Goal: Contribute content

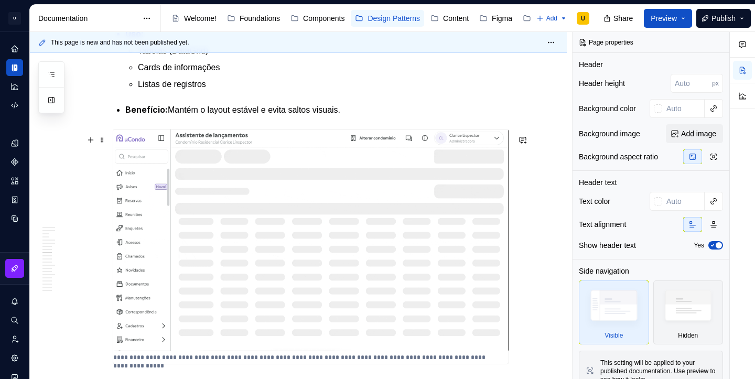
scroll to position [1704, 0]
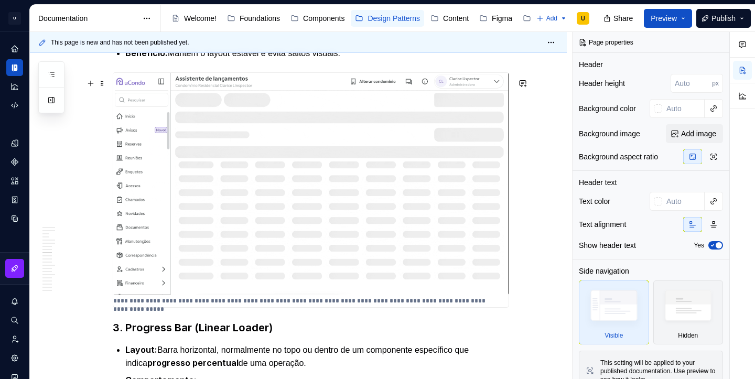
click at [352, 155] on img at bounding box center [310, 184] width 395 height 222
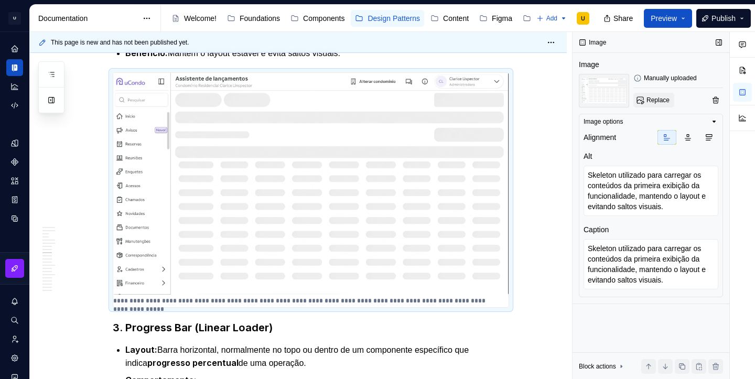
click at [657, 100] on span "Replace" at bounding box center [657, 100] width 23 height 8
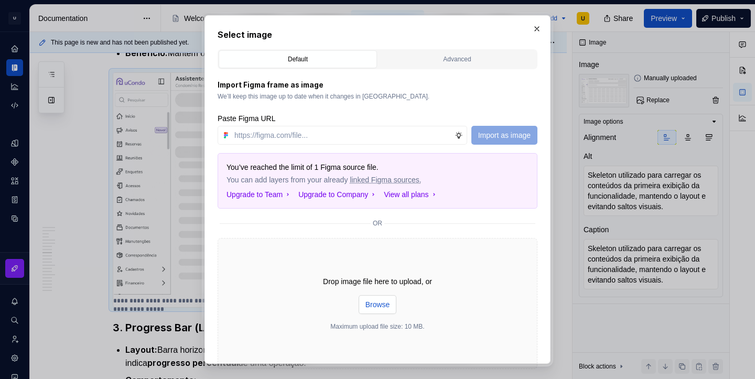
click at [386, 310] on button "Browse" at bounding box center [377, 304] width 38 height 19
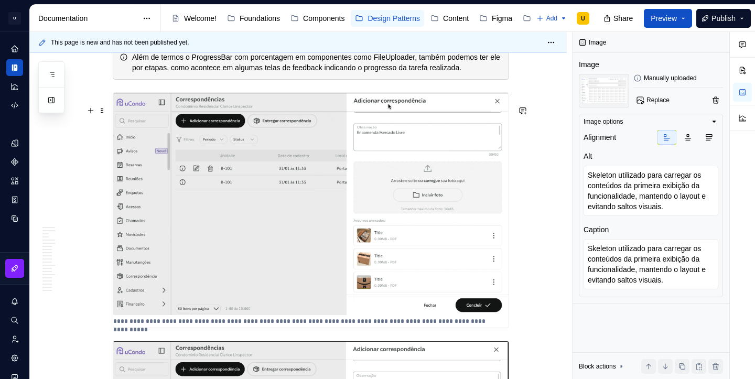
scroll to position [2183, 0]
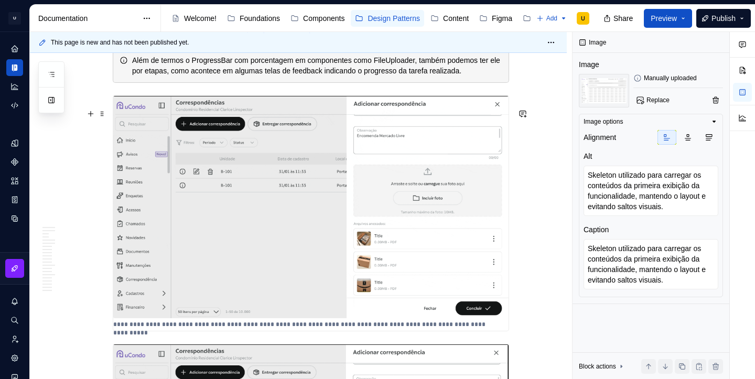
click at [337, 151] on img at bounding box center [310, 207] width 395 height 222
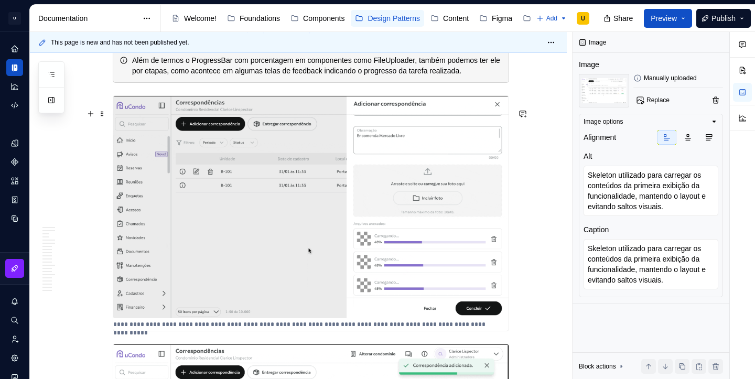
type textarea "*"
type textarea "Progress Bar 1: Utilizada durante o carregamento de arquivos no File Uploader, …"
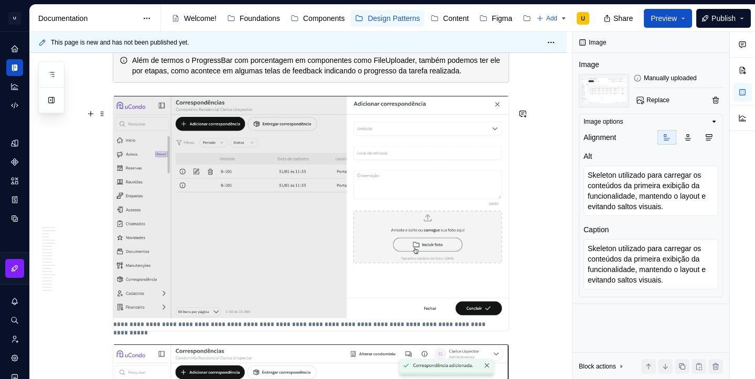
type textarea "Progress Bar 1: Utilizada durante o carregamento de arquivos no File Uploader, …"
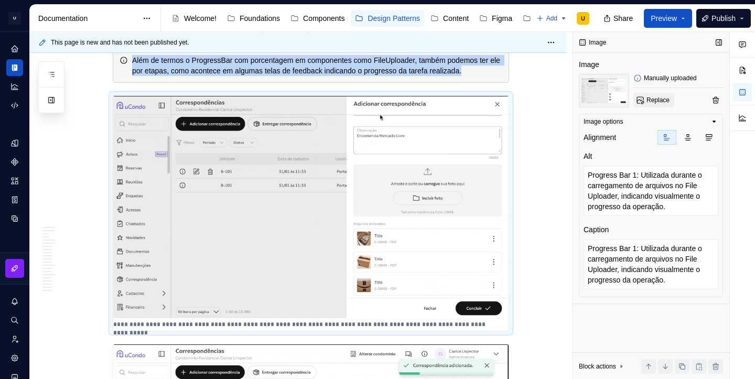
click at [653, 100] on span "Replace" at bounding box center [657, 100] width 23 height 8
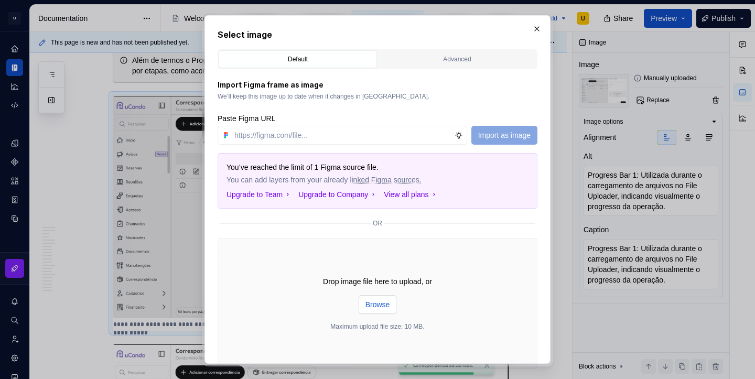
click at [377, 310] on button "Browse" at bounding box center [377, 304] width 38 height 19
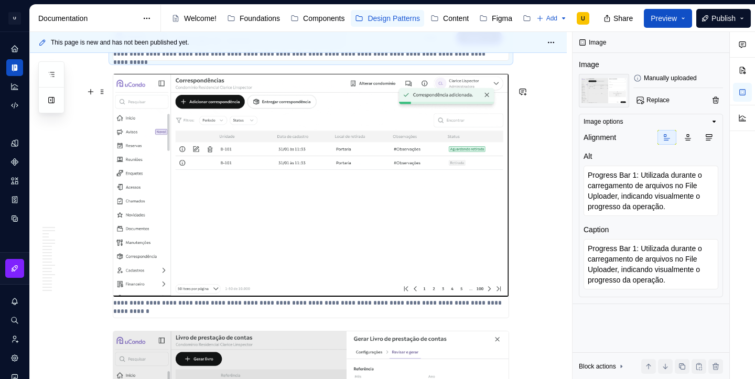
scroll to position [2453, 0]
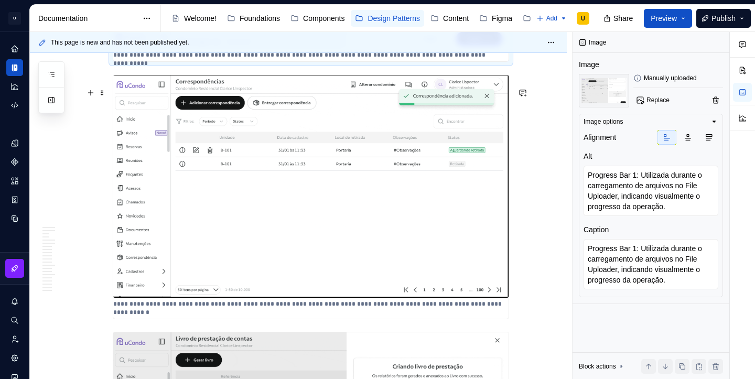
click at [415, 177] on img at bounding box center [310, 186] width 395 height 223
type textarea "*"
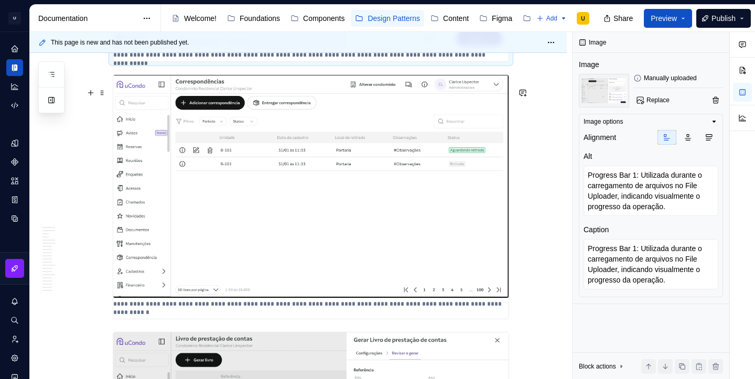
type textarea "Progress Bar 2: Utilizada em Toasts para indicar visualmente o tempo restante a…"
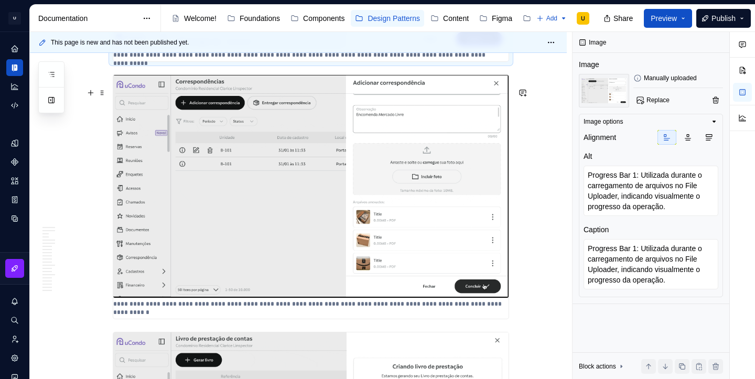
type textarea "Progress Bar 2: Utilizada em Toasts para indicar visualmente o tempo restante a…"
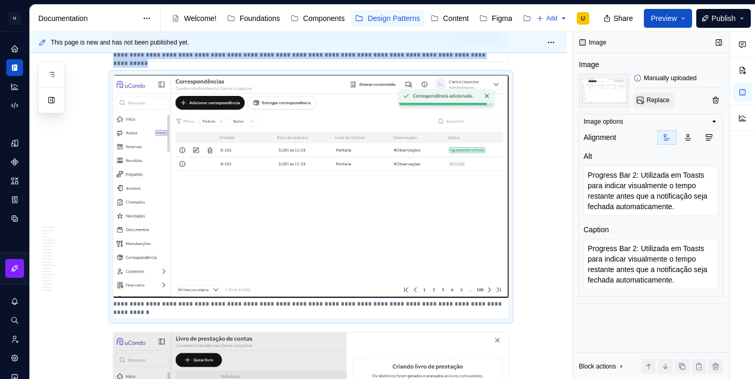
click at [664, 101] on span "Replace" at bounding box center [657, 100] width 23 height 8
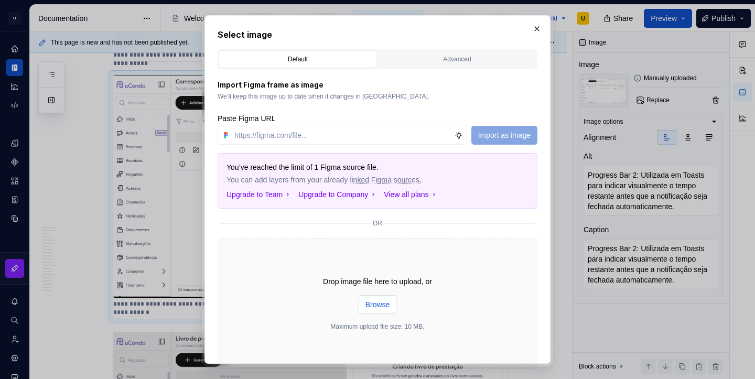
click at [380, 307] on span "Browse" at bounding box center [377, 304] width 25 height 10
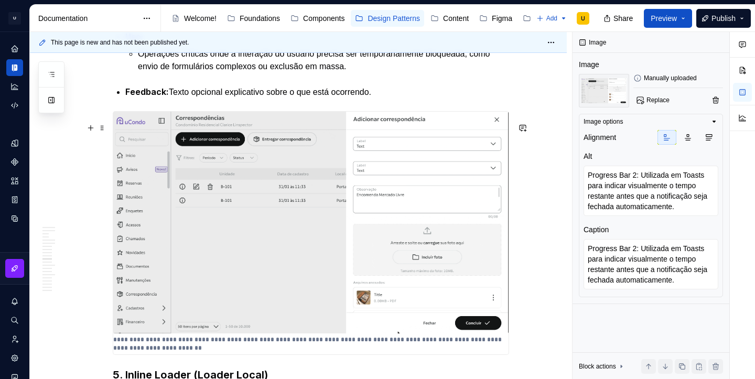
scroll to position [3044, 0]
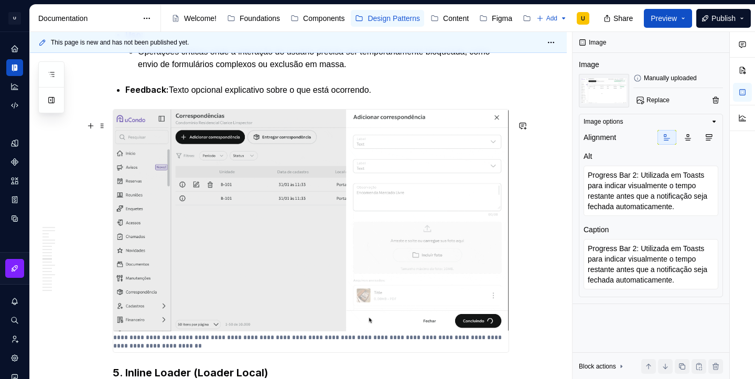
click at [311, 289] on img at bounding box center [310, 221] width 395 height 222
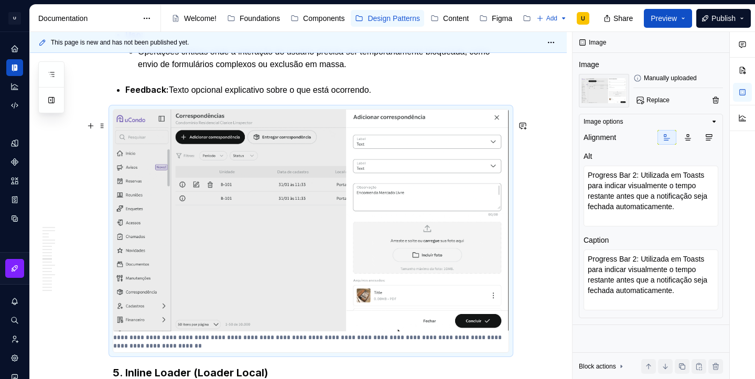
type textarea "*"
type textarea "Exemplo de carregamento em que o formulário da Drawer é bloqueada com um overla…"
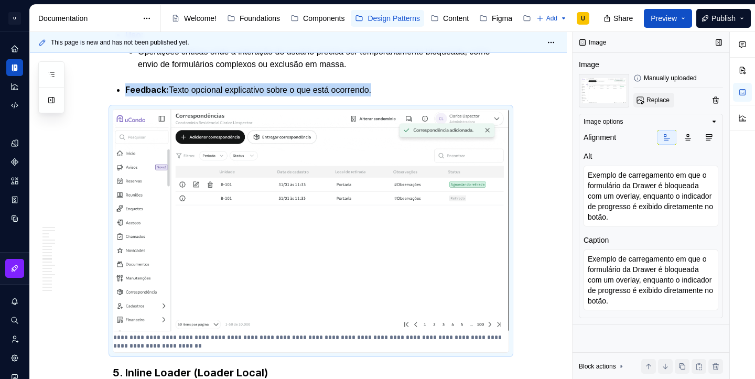
click at [652, 103] on span "Replace" at bounding box center [657, 100] width 23 height 8
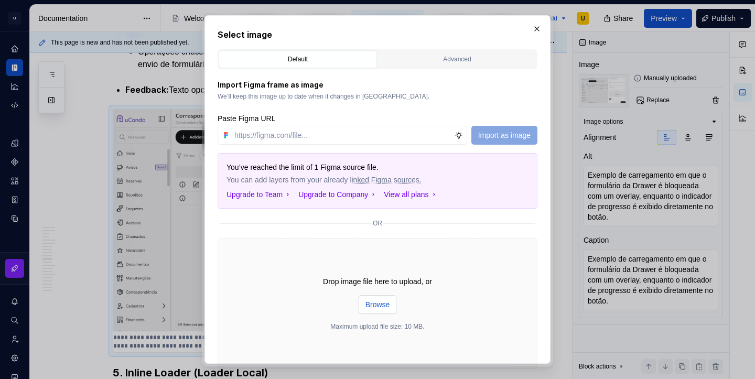
click at [388, 302] on span "Browse" at bounding box center [377, 304] width 25 height 10
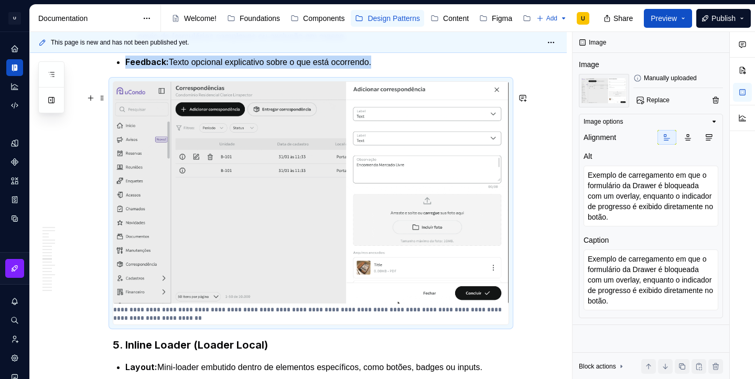
scroll to position [3071, 0]
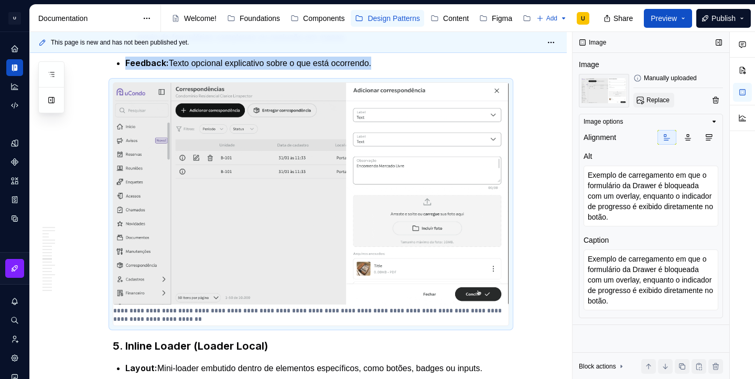
click at [651, 103] on span "Replace" at bounding box center [657, 100] width 23 height 8
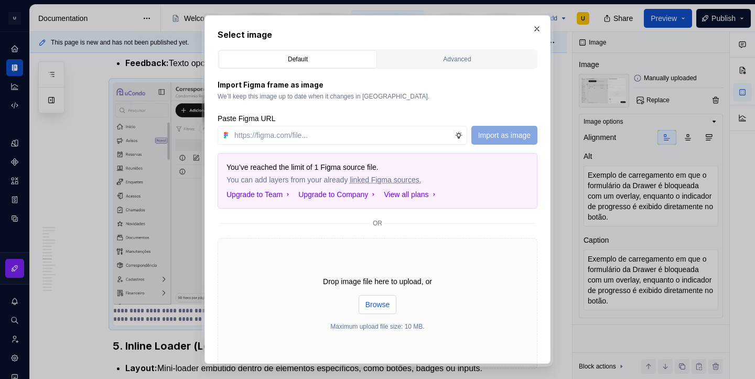
click at [380, 303] on span "Browse" at bounding box center [377, 304] width 25 height 10
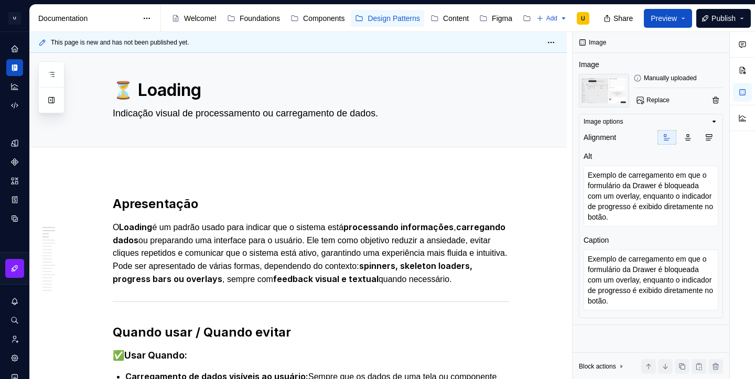
scroll to position [0, 0]
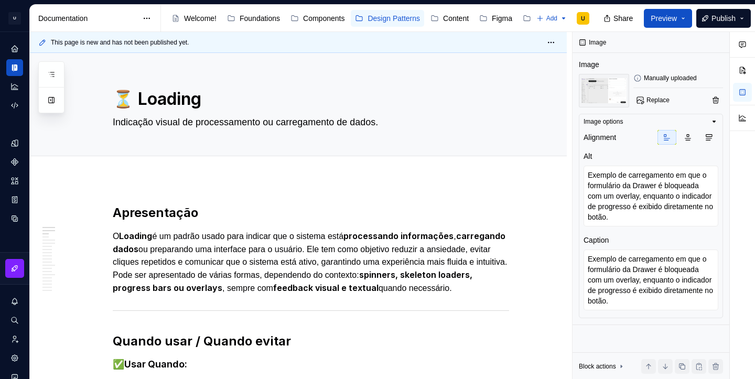
type textarea "*"
